Goal: Use online tool/utility: Utilize a website feature to perform a specific function

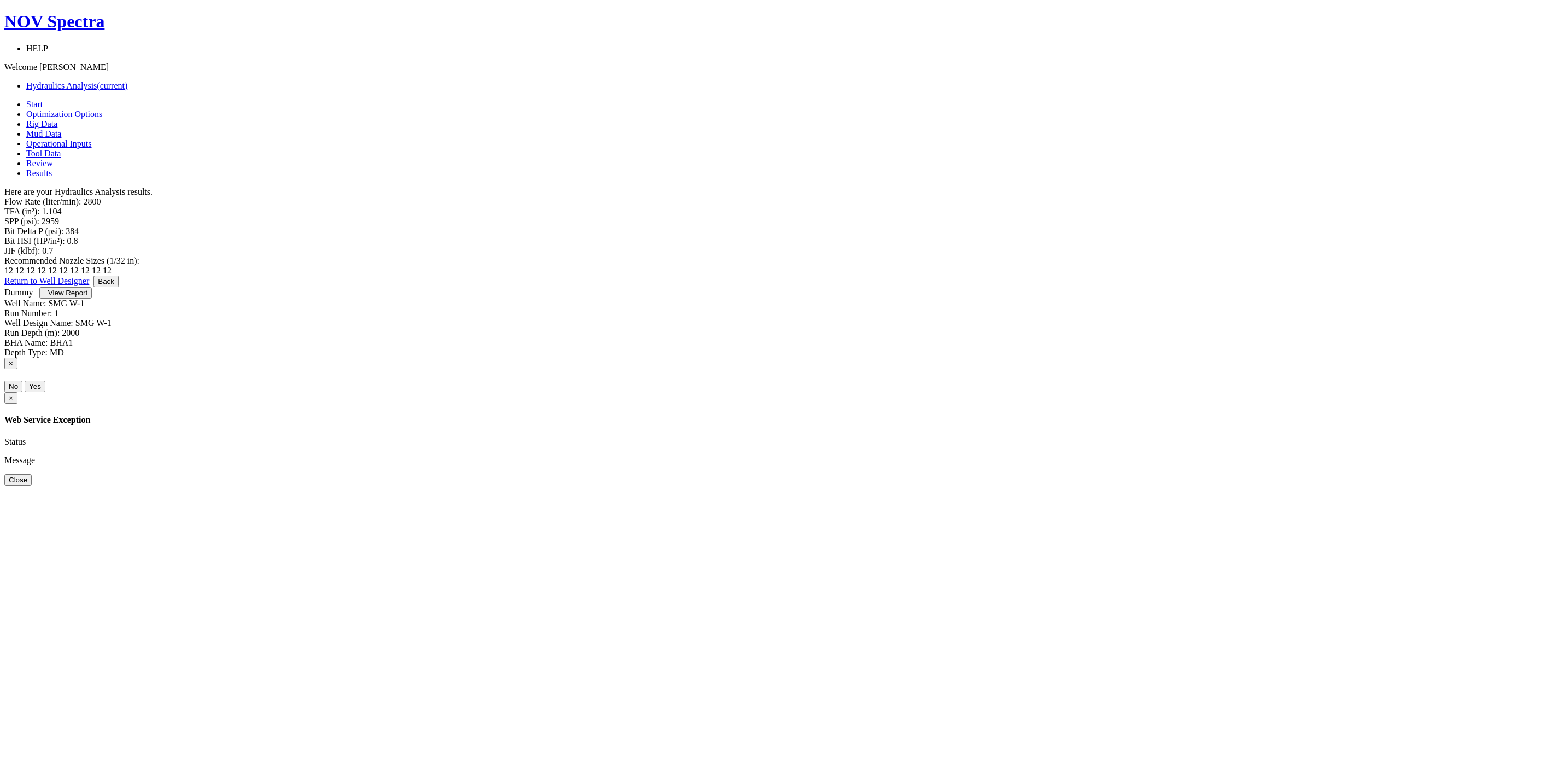
click at [119, 287] on button "Back" at bounding box center [106, 281] width 25 height 11
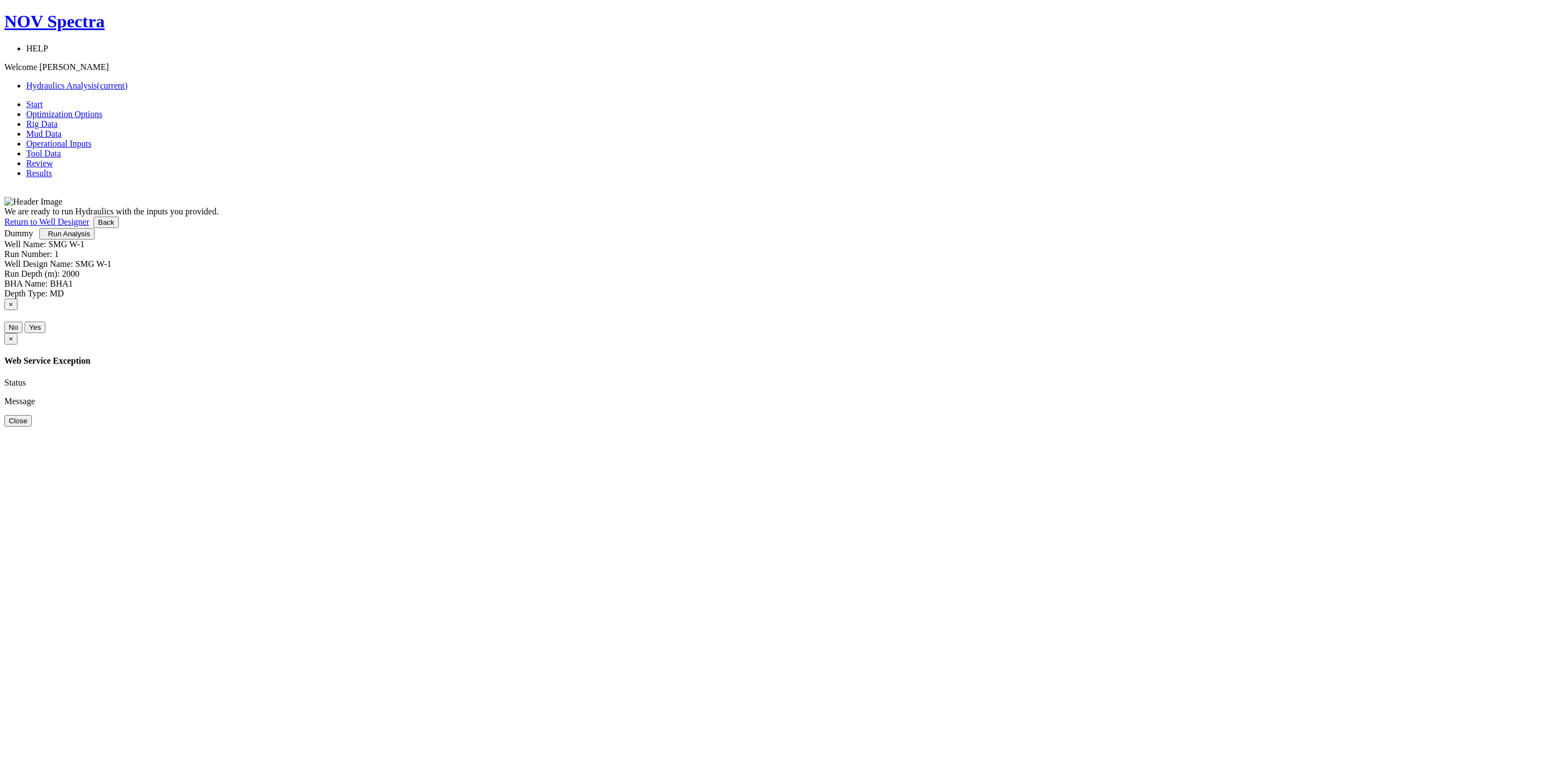
click at [119, 228] on button "Back" at bounding box center [106, 222] width 25 height 11
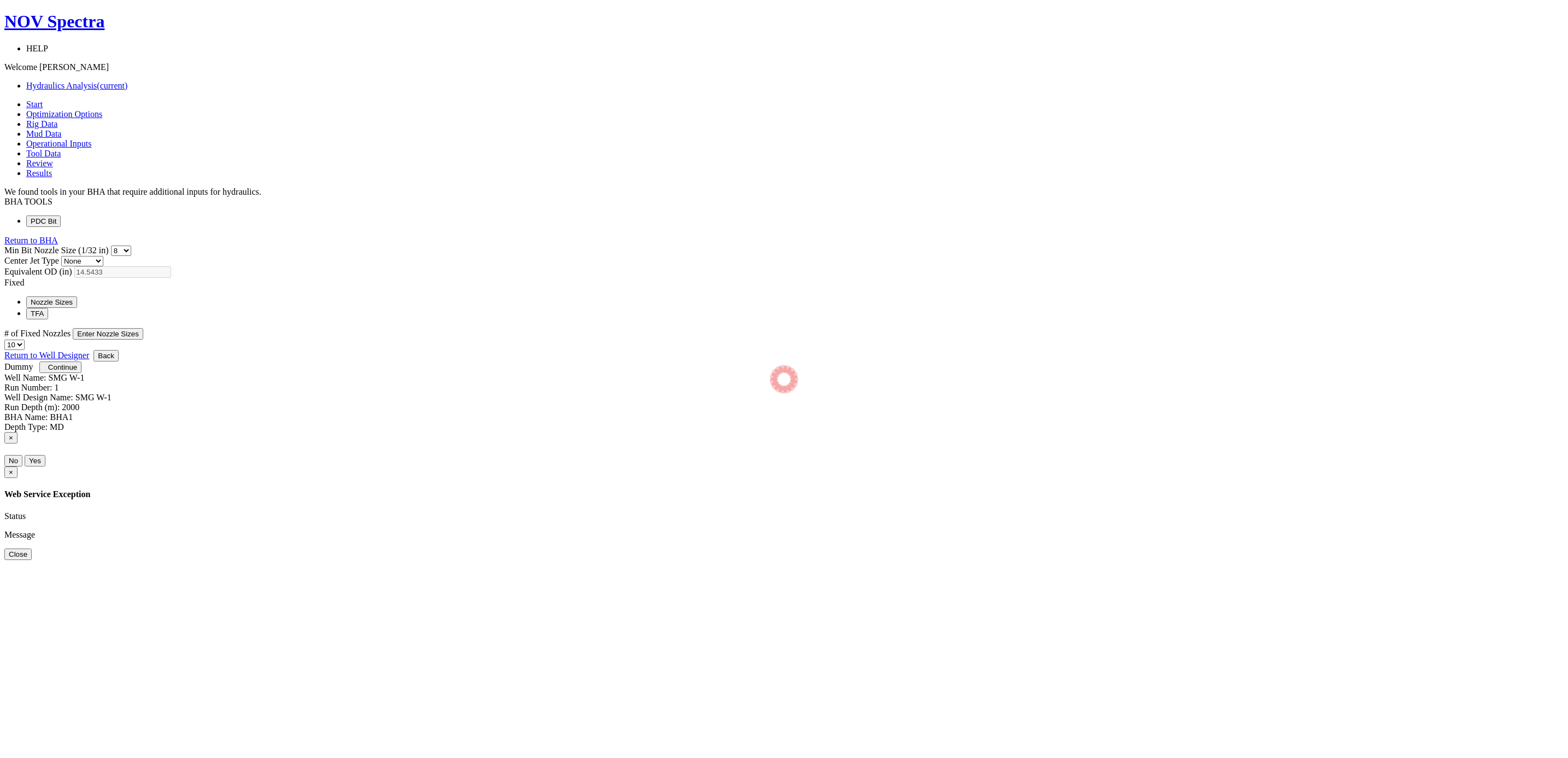
select select "8"
select select "3"
select select "10"
click at [119, 362] on button "Back" at bounding box center [106, 355] width 25 height 11
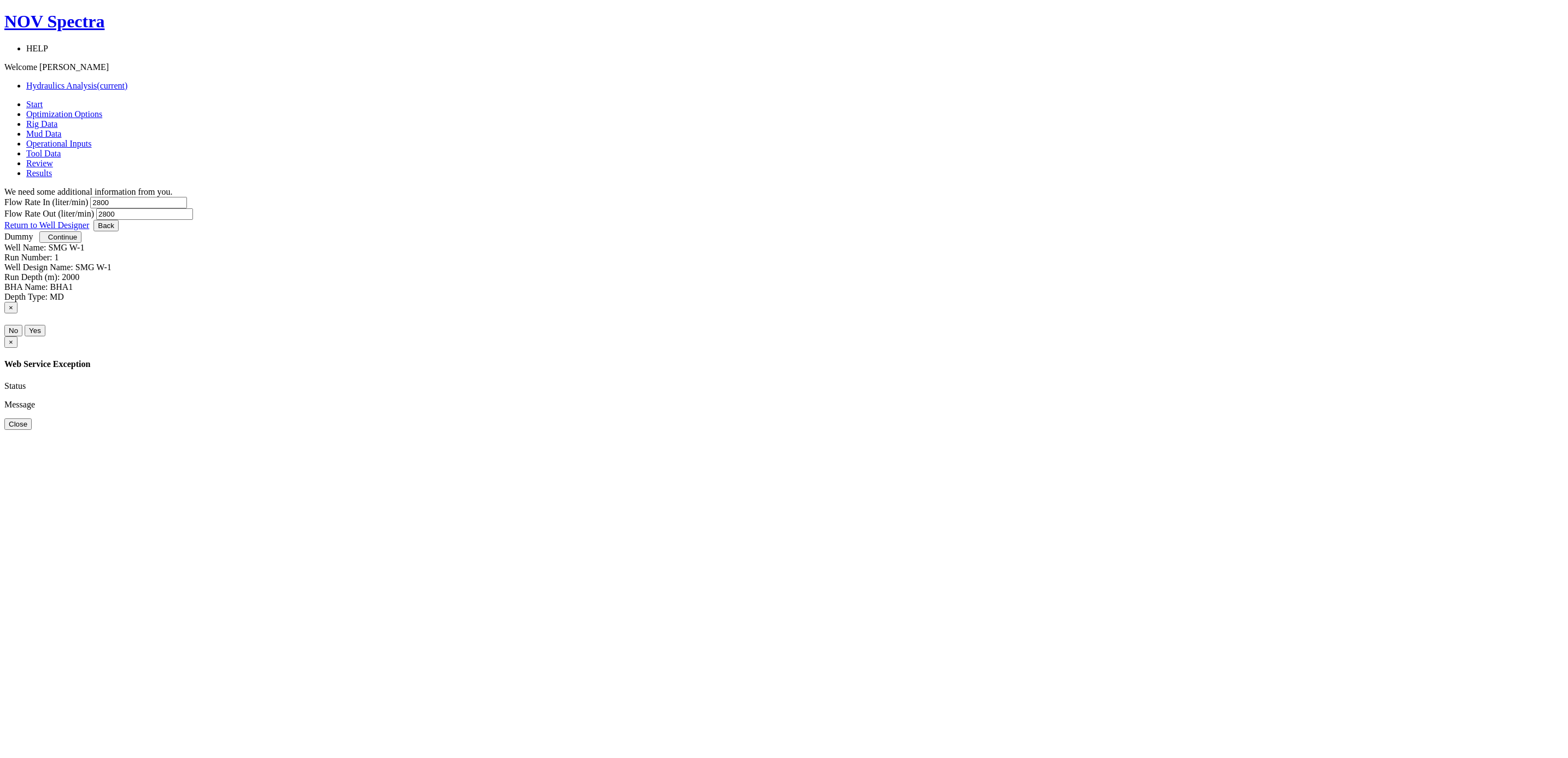
click at [119, 231] on button "Back" at bounding box center [106, 225] width 25 height 11
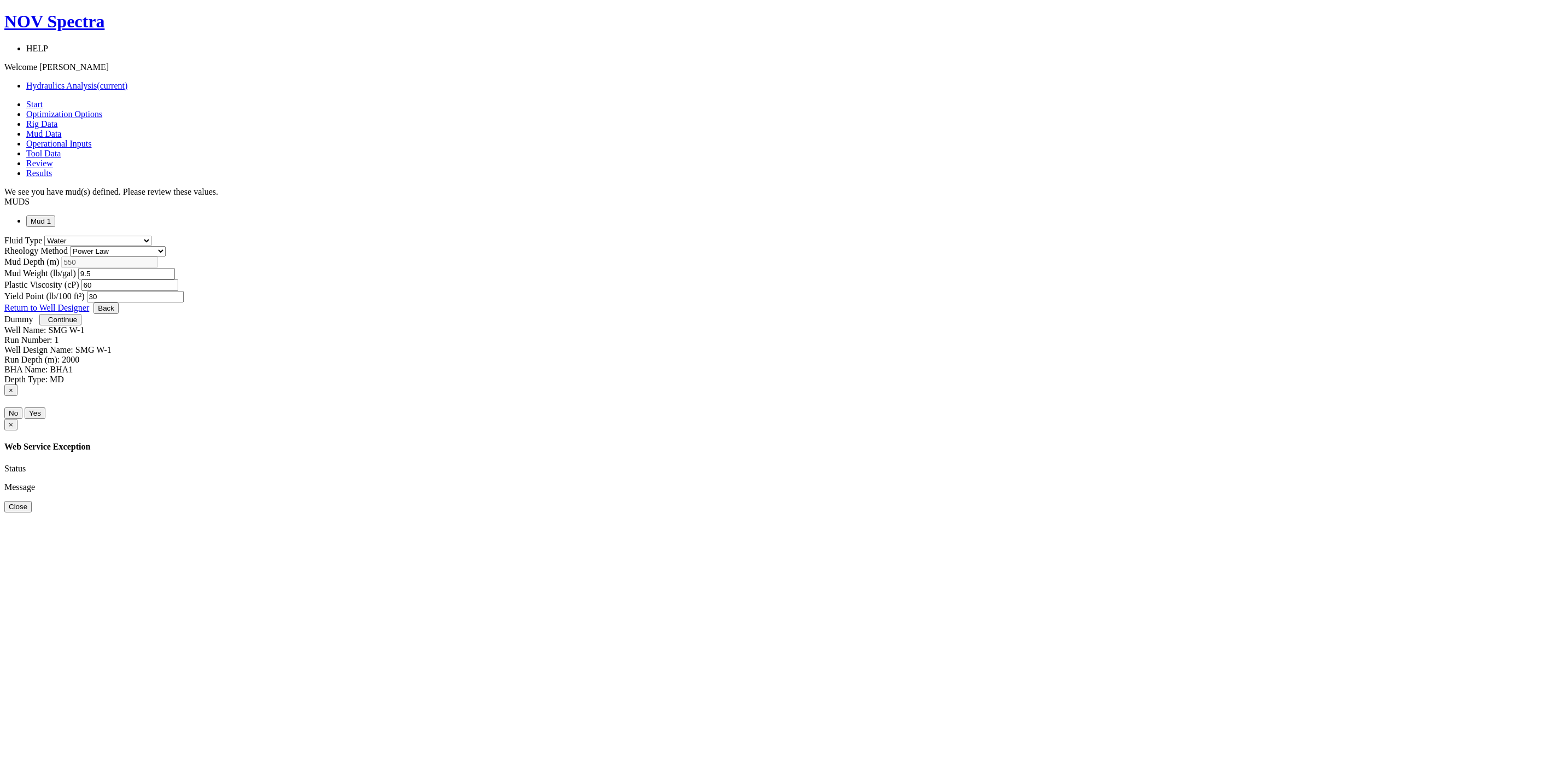
select select "14"
select select "4"
click at [119, 314] on button "Back" at bounding box center [106, 308] width 25 height 11
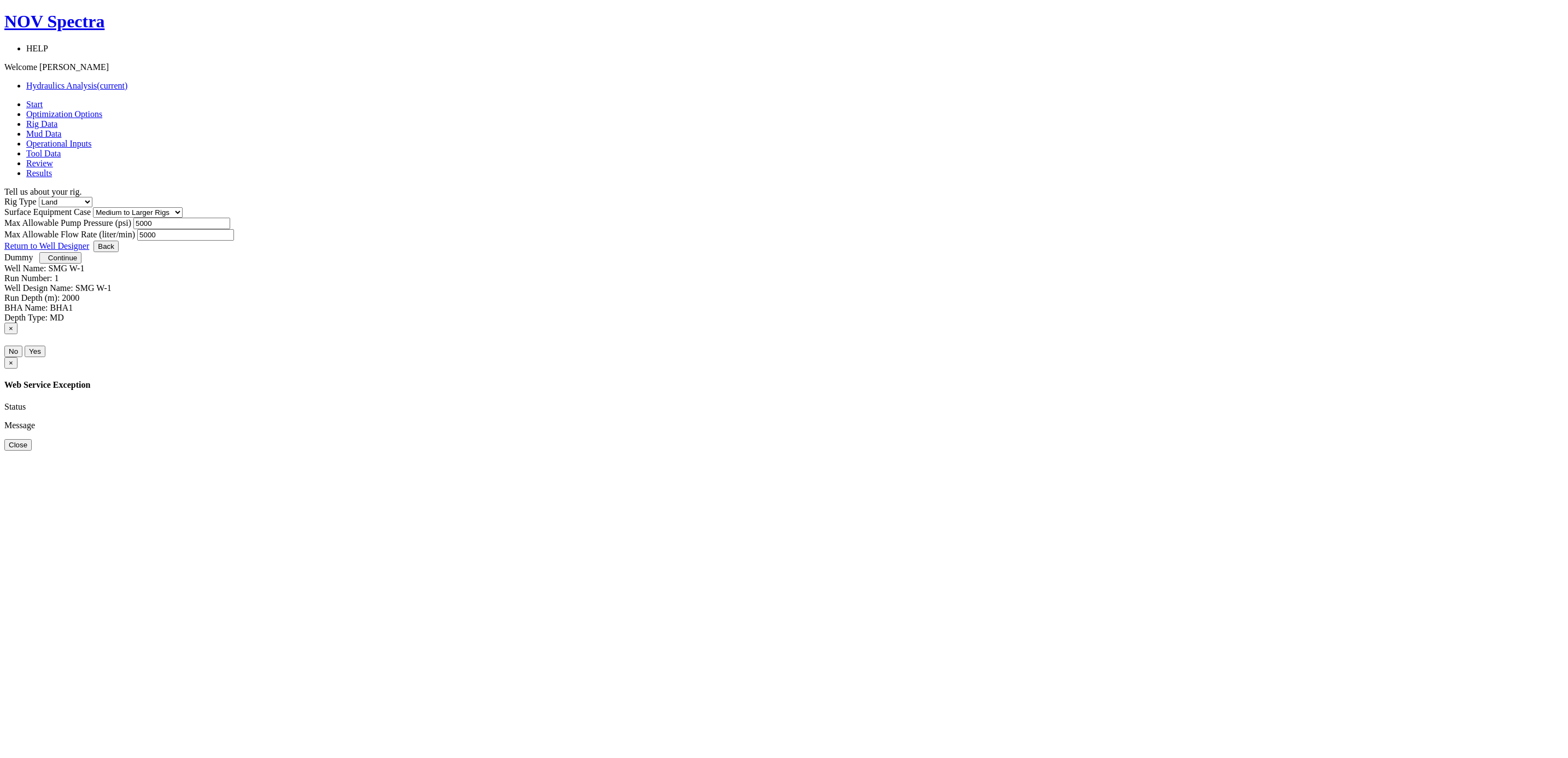
click at [119, 252] on button "Back" at bounding box center [106, 246] width 25 height 11
click at [77, 265] on span "Continue" at bounding box center [63, 261] width 29 height 8
click at [77, 262] on span "Continue" at bounding box center [63, 258] width 29 height 8
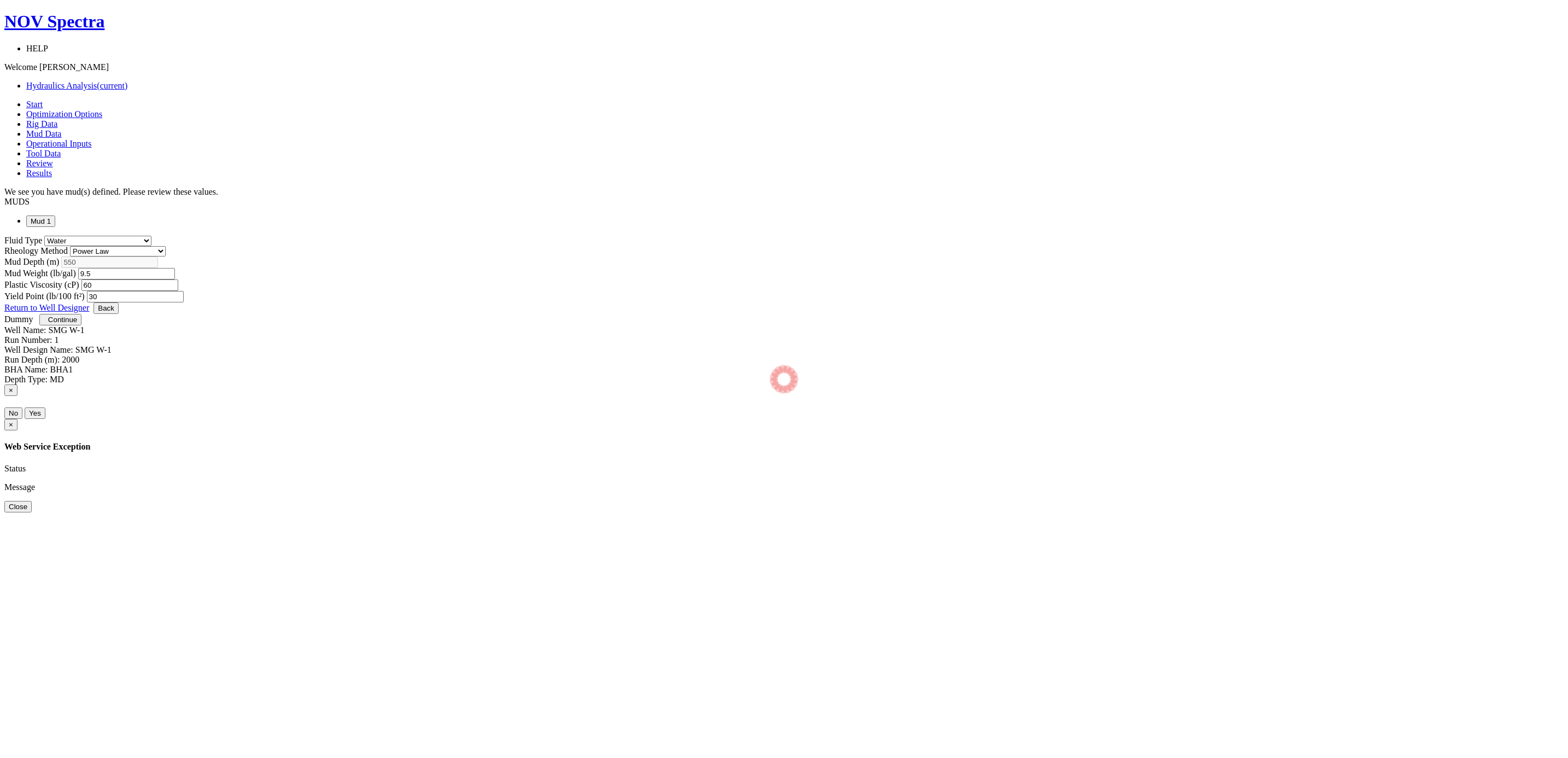
select select "14"
select select "4"
click at [77, 324] on span "Continue" at bounding box center [63, 320] width 29 height 8
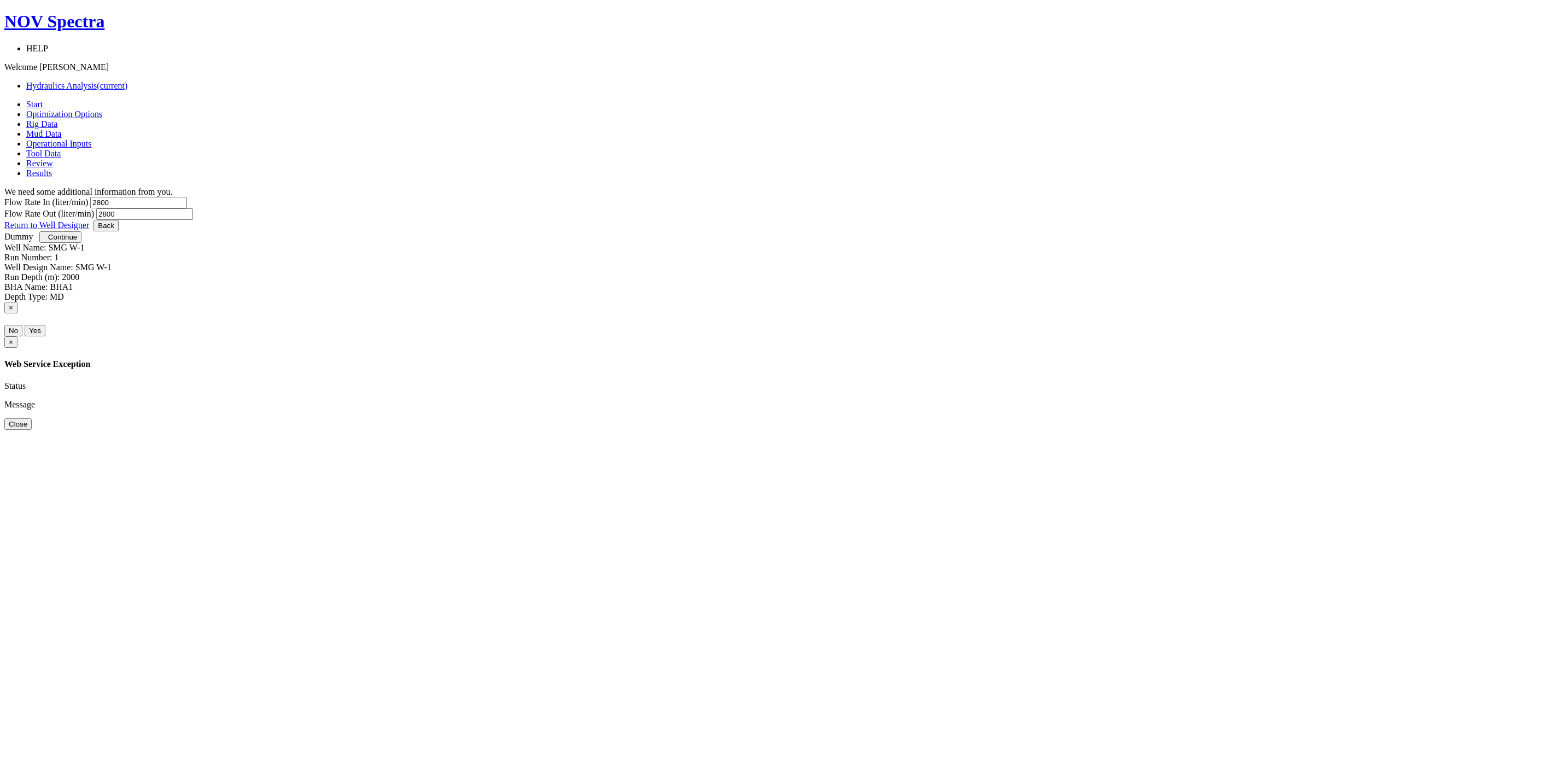
click at [77, 241] on span "Continue" at bounding box center [63, 237] width 29 height 8
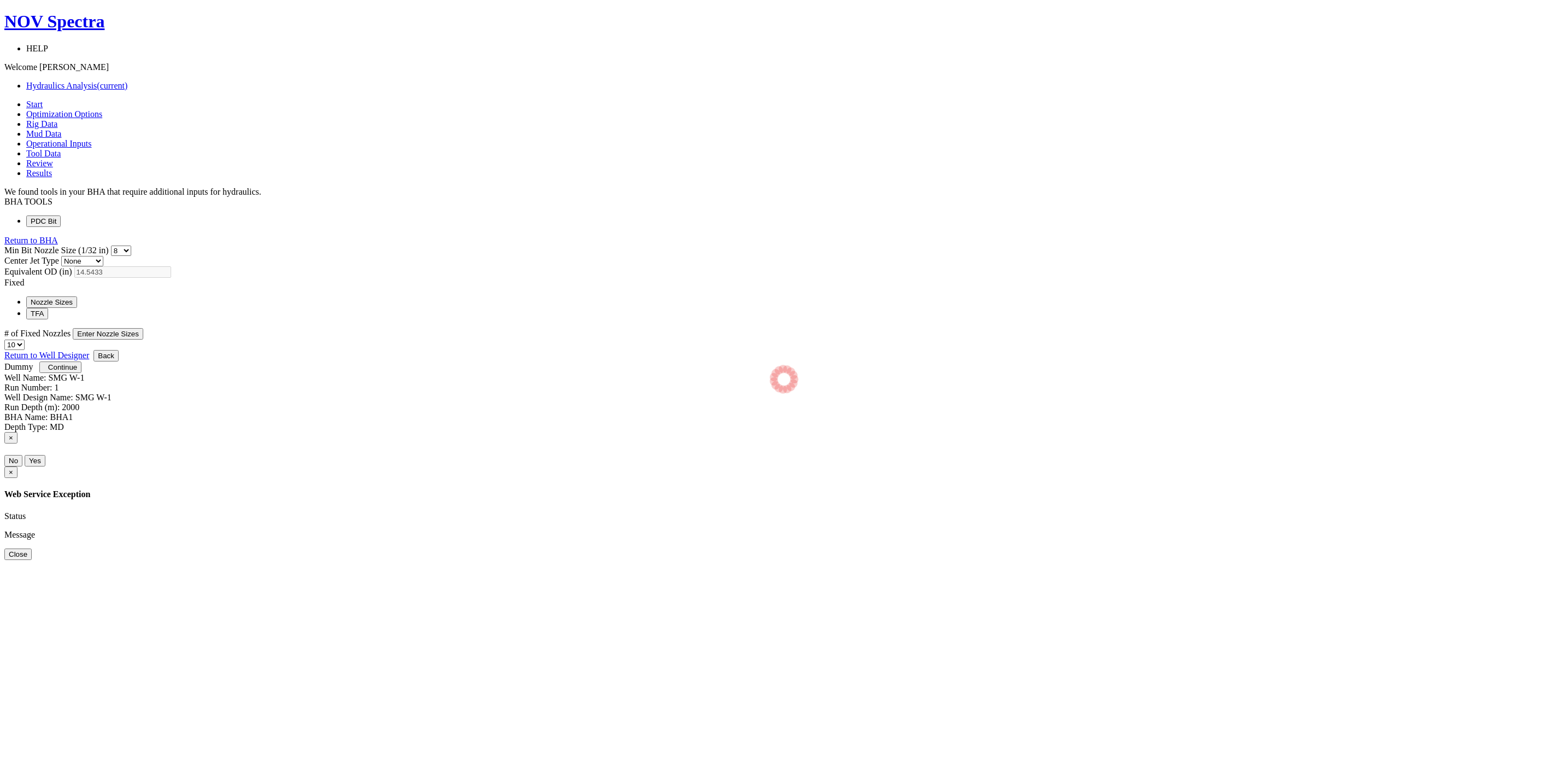
select select "8"
select select "3"
select select "10"
click at [77, 371] on span "Continue" at bounding box center [63, 367] width 29 height 8
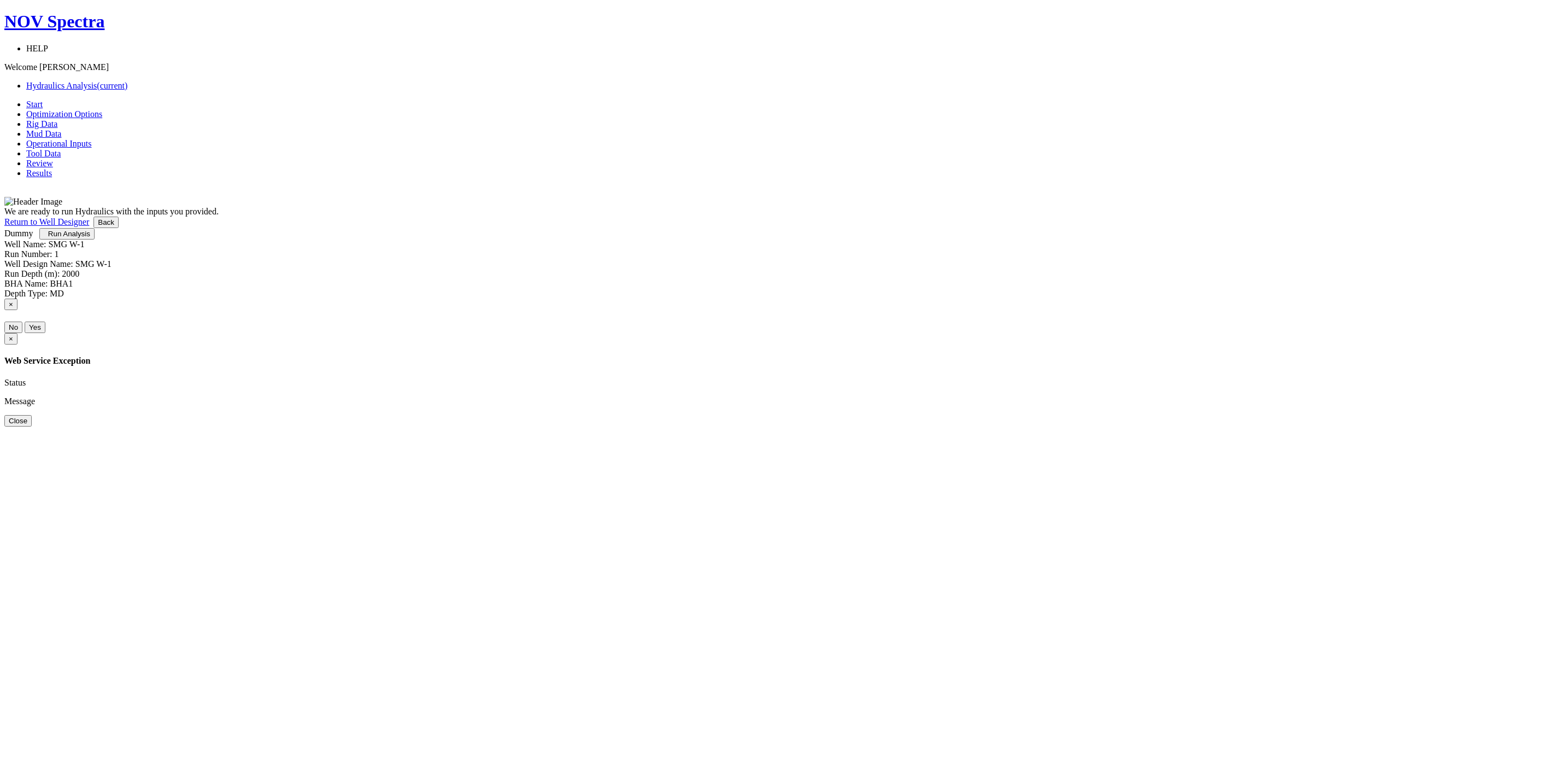
click at [119, 228] on button "Back" at bounding box center [106, 222] width 25 height 11
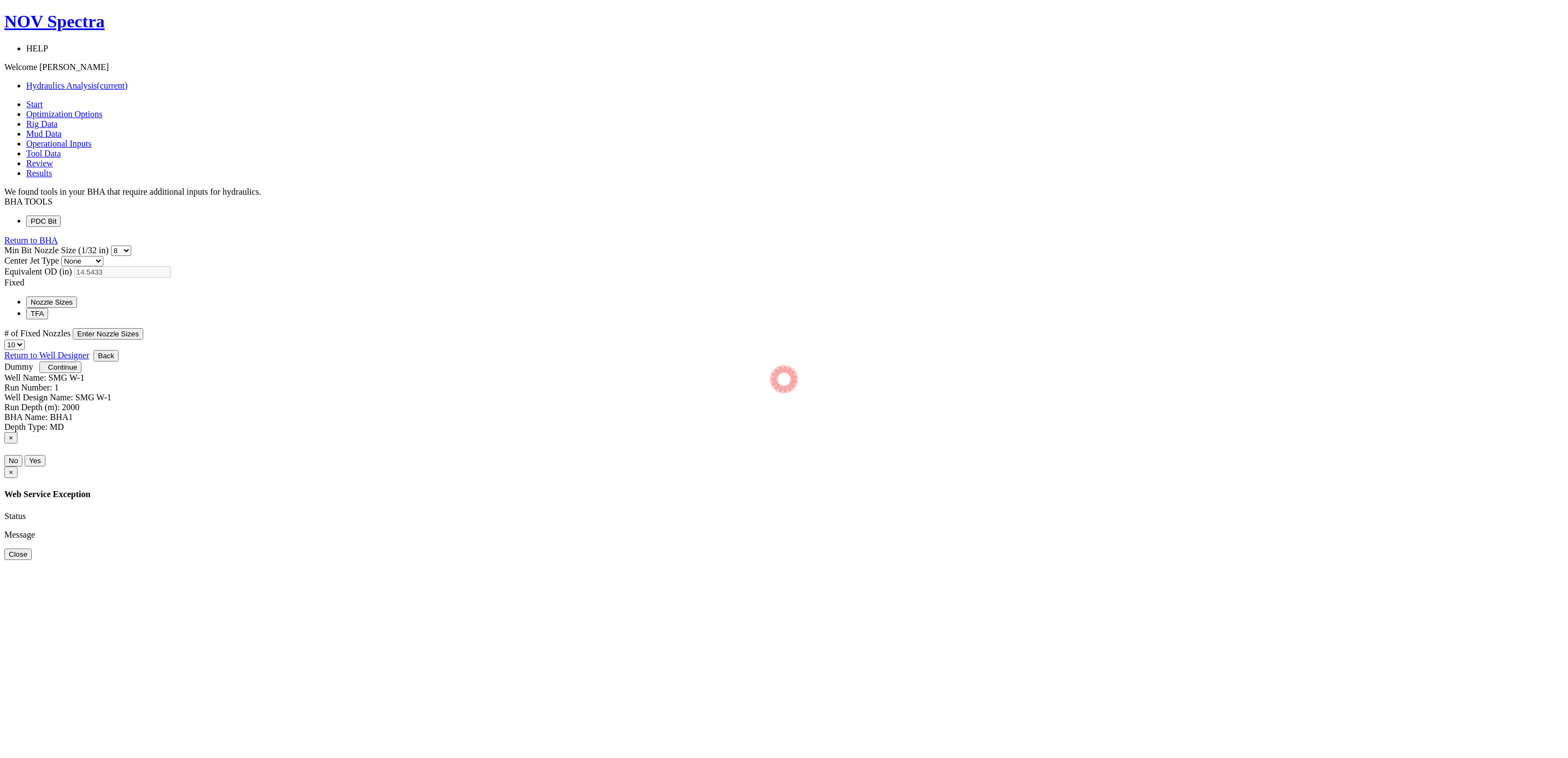
select select "8"
select select "3"
select select "10"
select select "12"
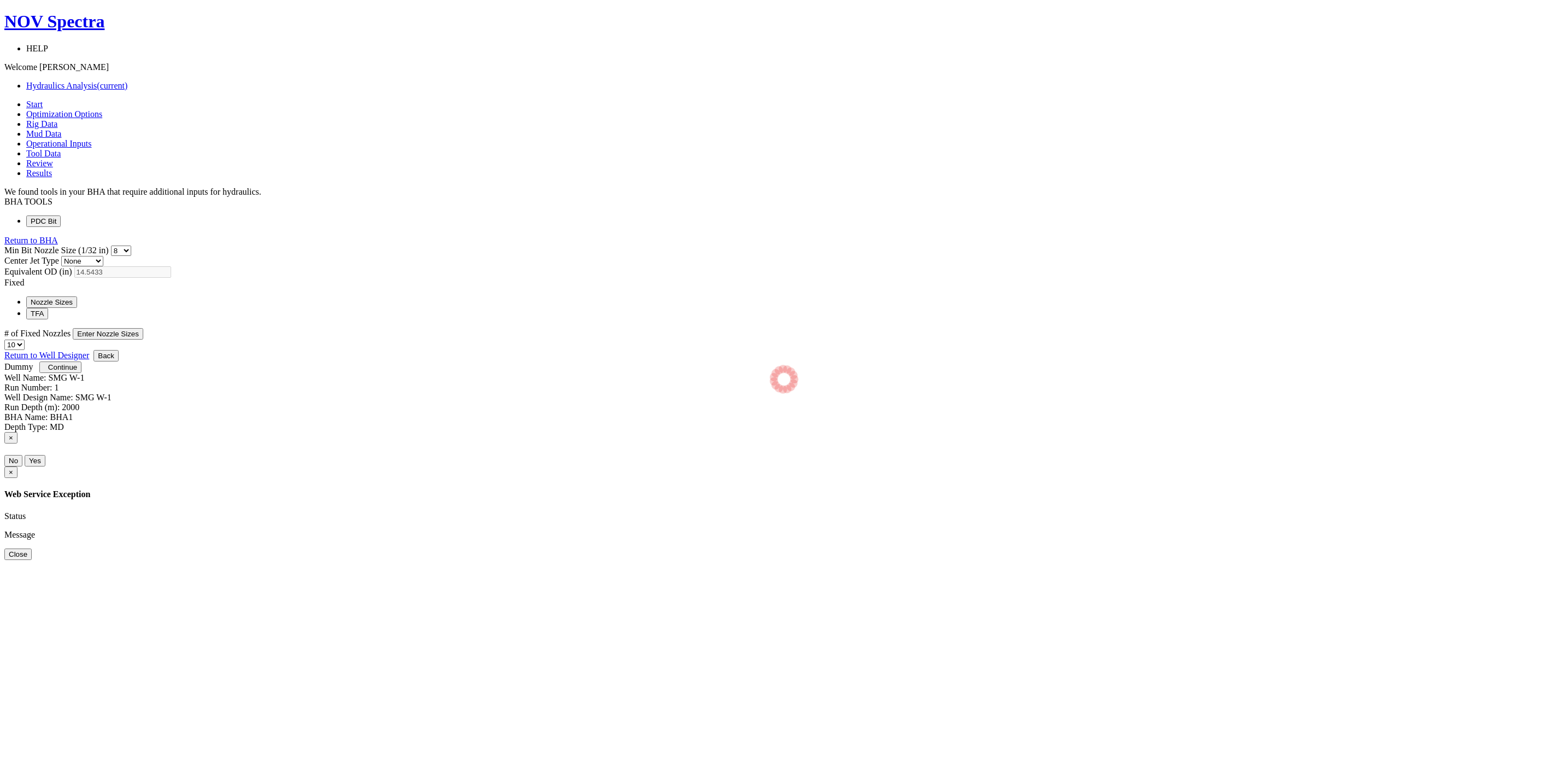
select select "12"
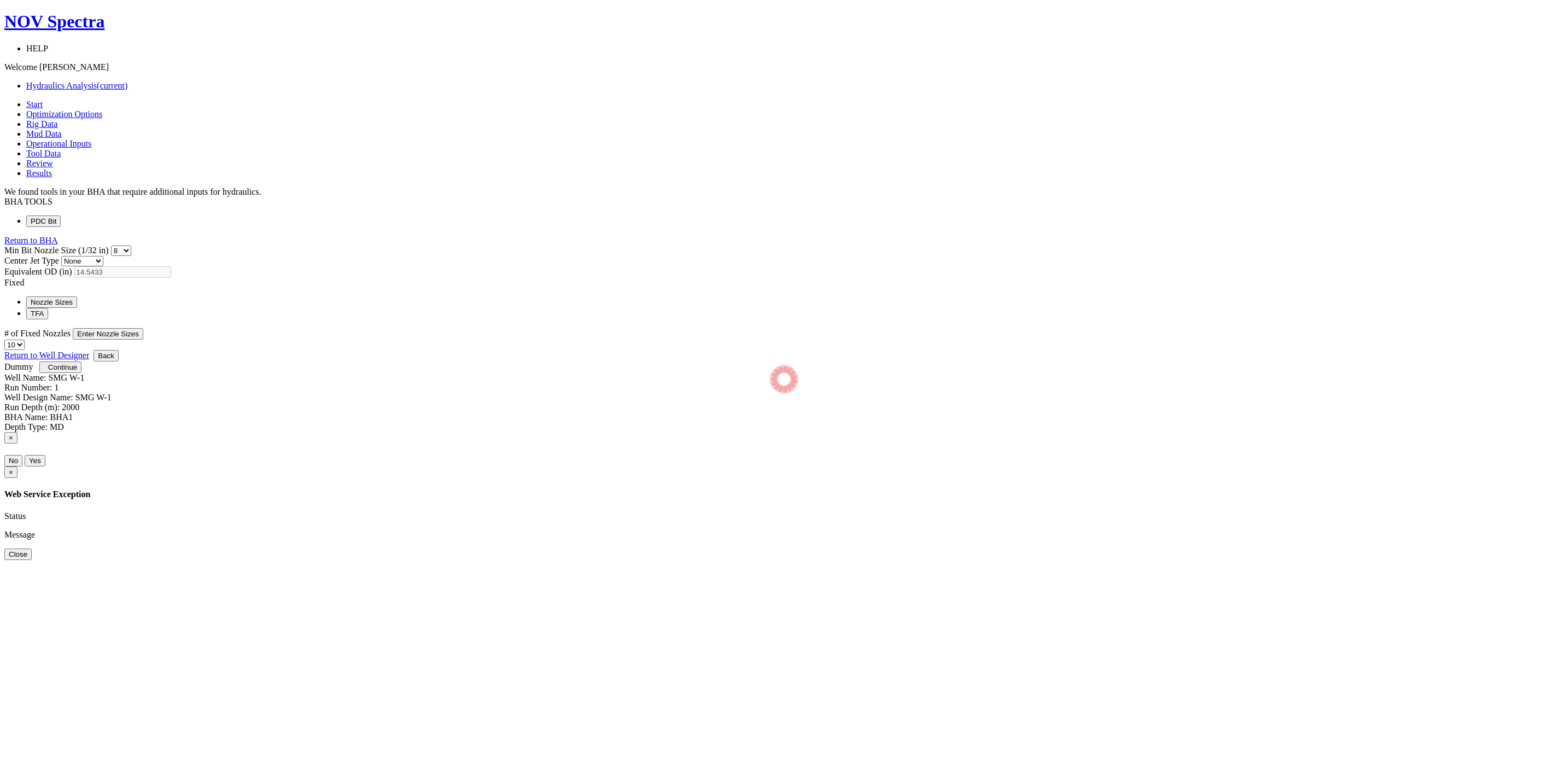
select select "12"
click at [143, 328] on button "Enter Nozzle Sizes" at bounding box center [108, 334] width 71 height 11
